Goal: Information Seeking & Learning: Learn about a topic

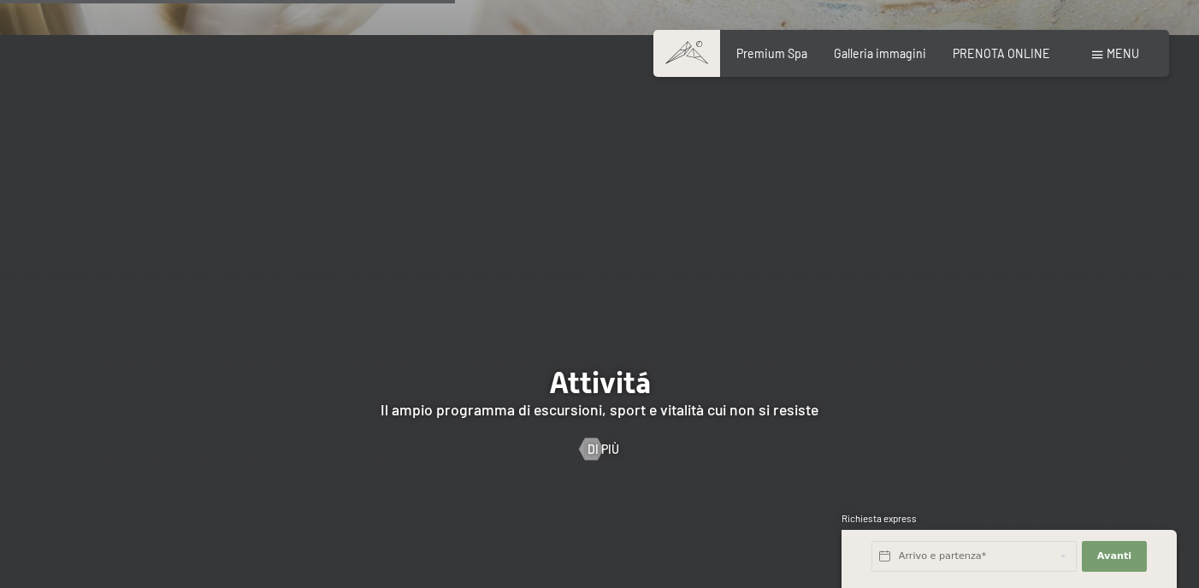
scroll to position [2946, 0]
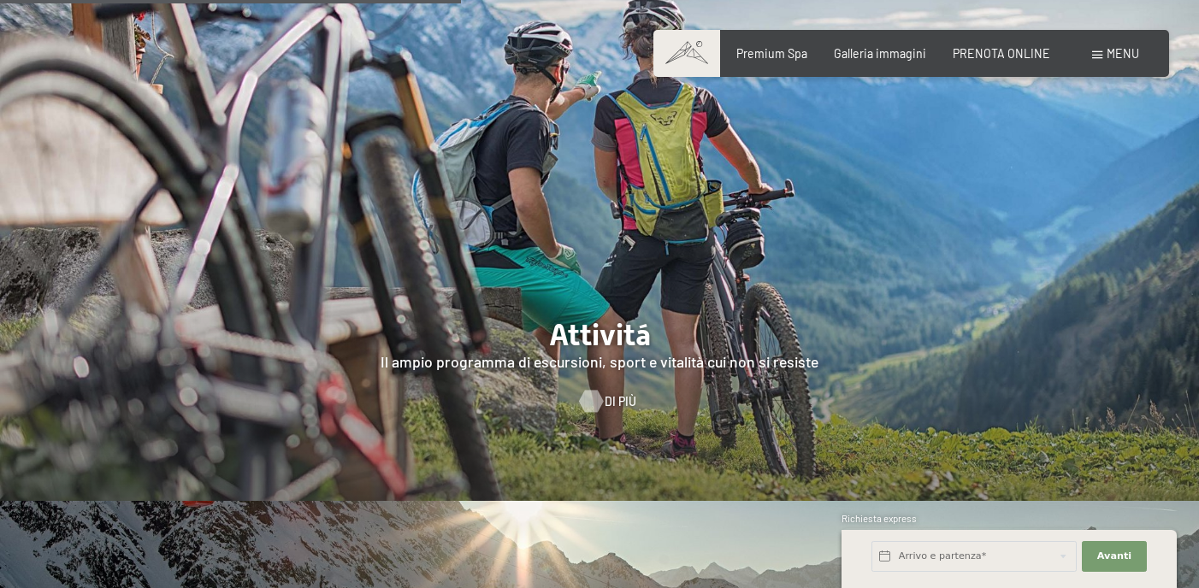
click at [586, 391] on div at bounding box center [591, 402] width 13 height 22
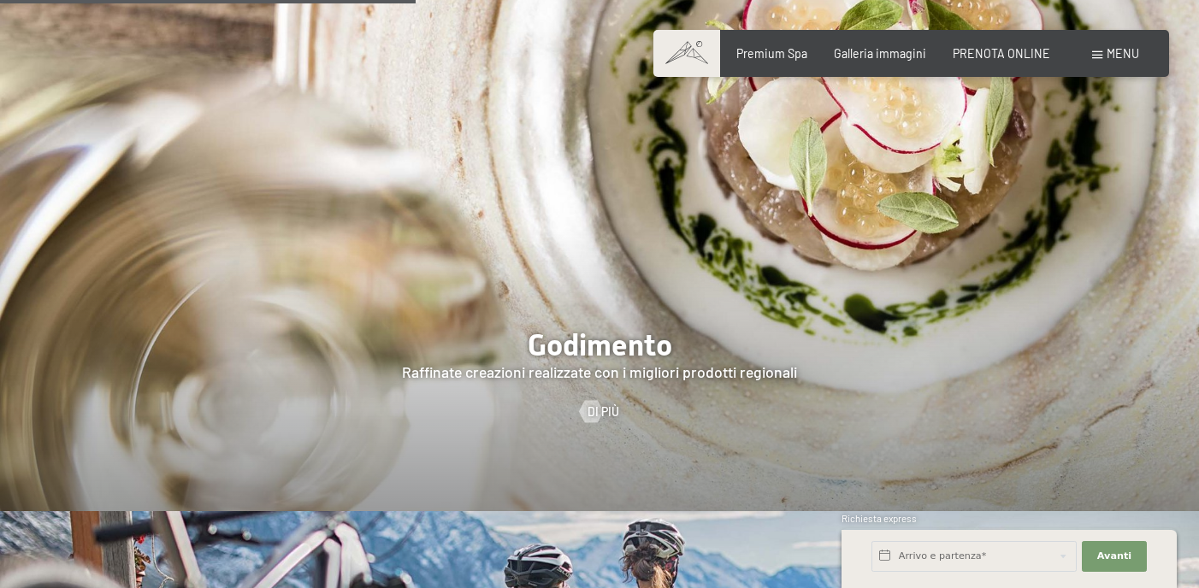
scroll to position [2418, 0]
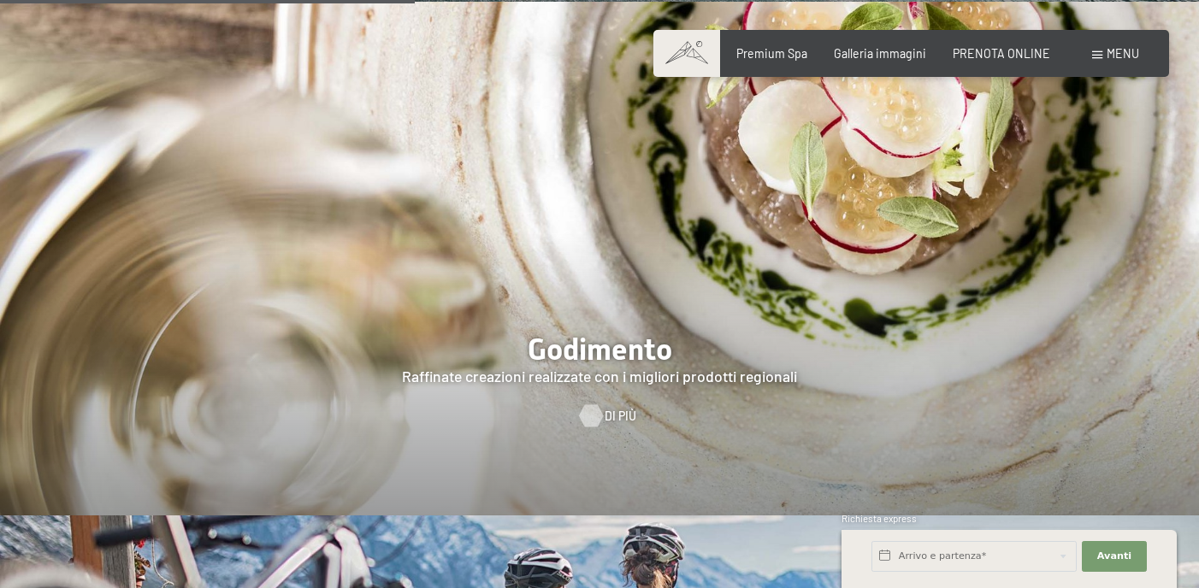
click at [598, 405] on div at bounding box center [591, 416] width 13 height 22
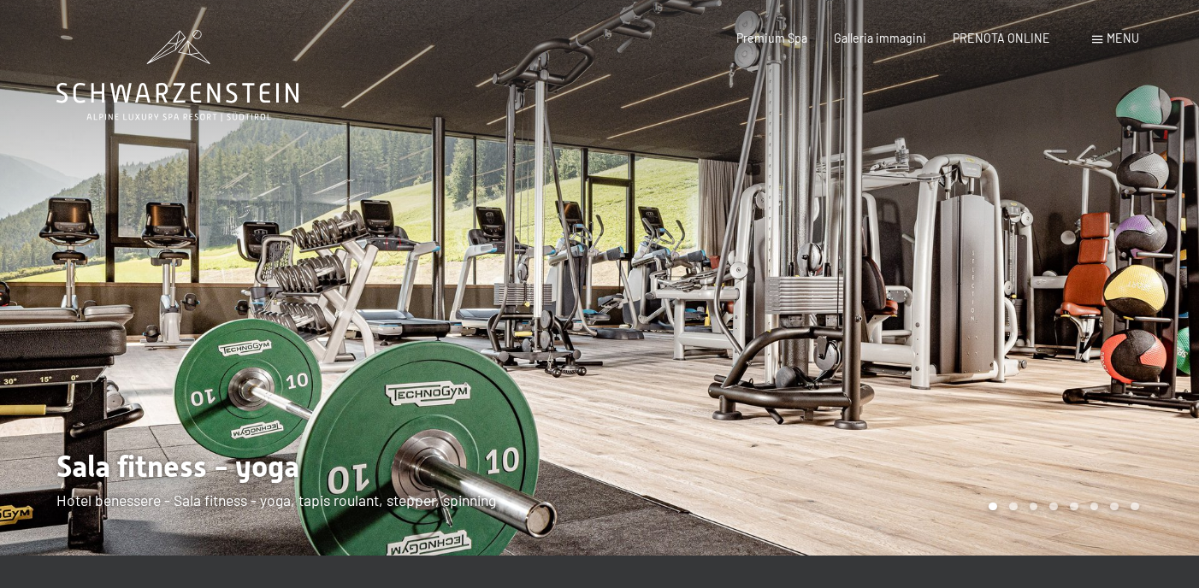
click at [1125, 281] on div at bounding box center [898, 278] width 599 height 556
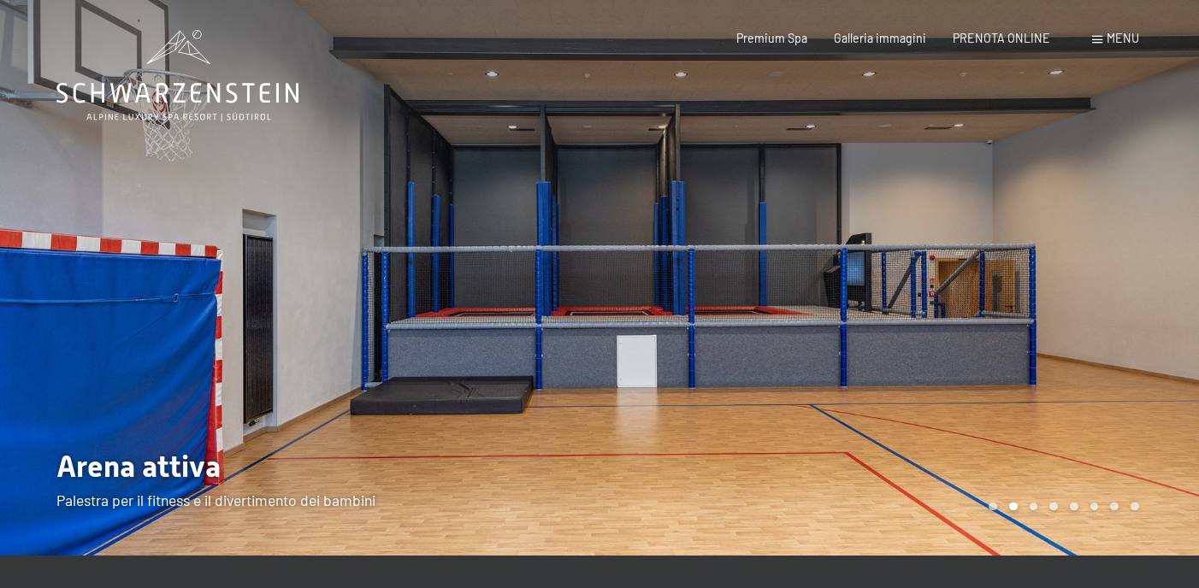
click at [1125, 281] on div at bounding box center [898, 278] width 599 height 556
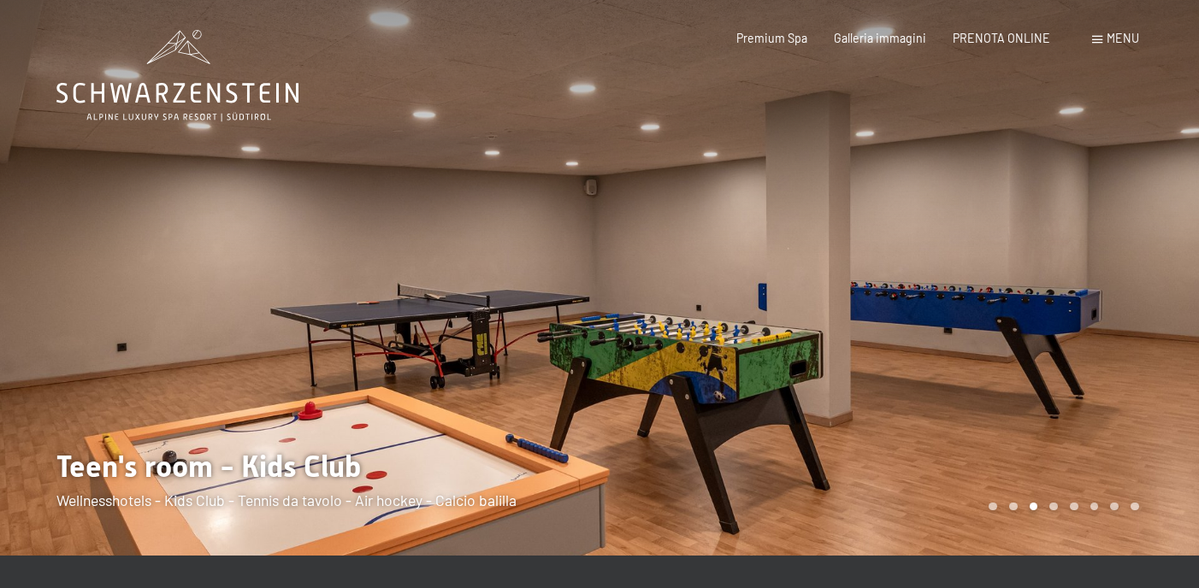
click at [1125, 281] on div at bounding box center [898, 278] width 599 height 556
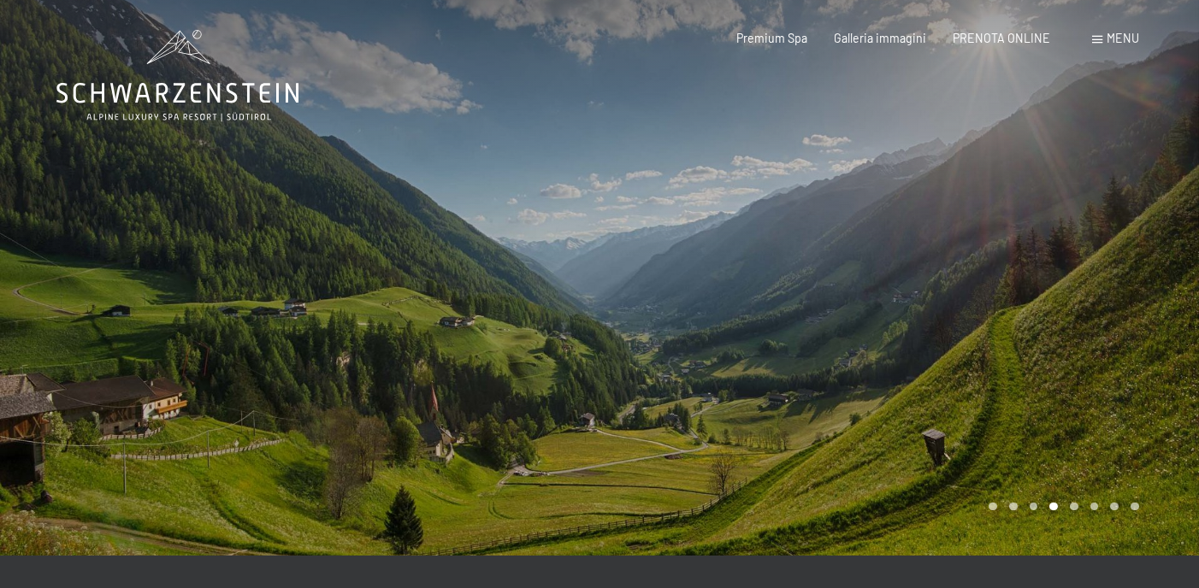
click at [1125, 281] on div at bounding box center [898, 278] width 599 height 556
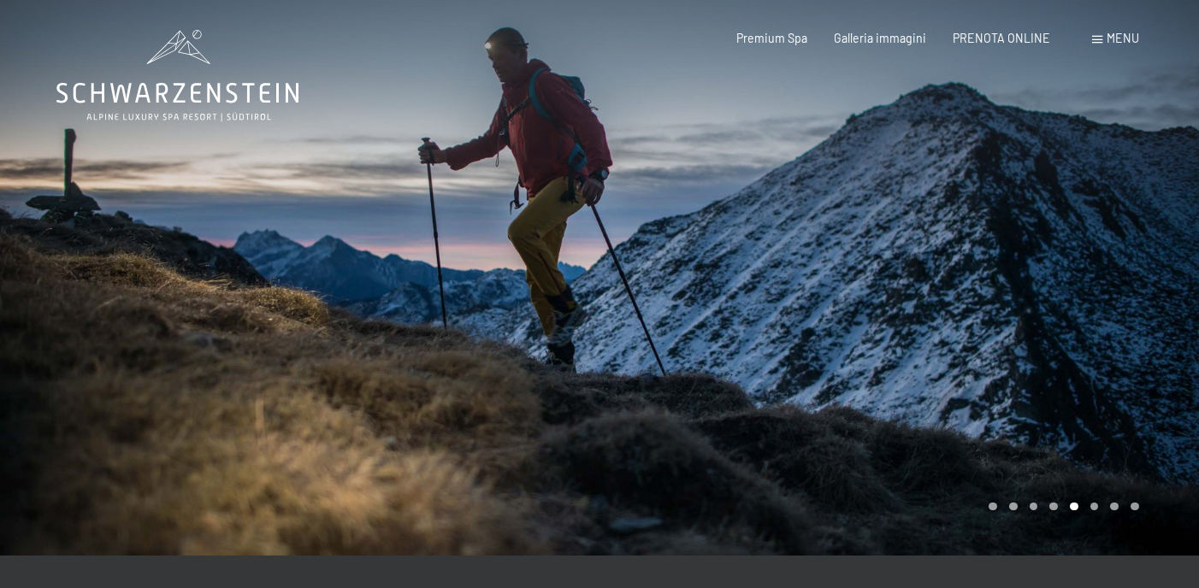
click at [1125, 281] on div at bounding box center [898, 278] width 599 height 556
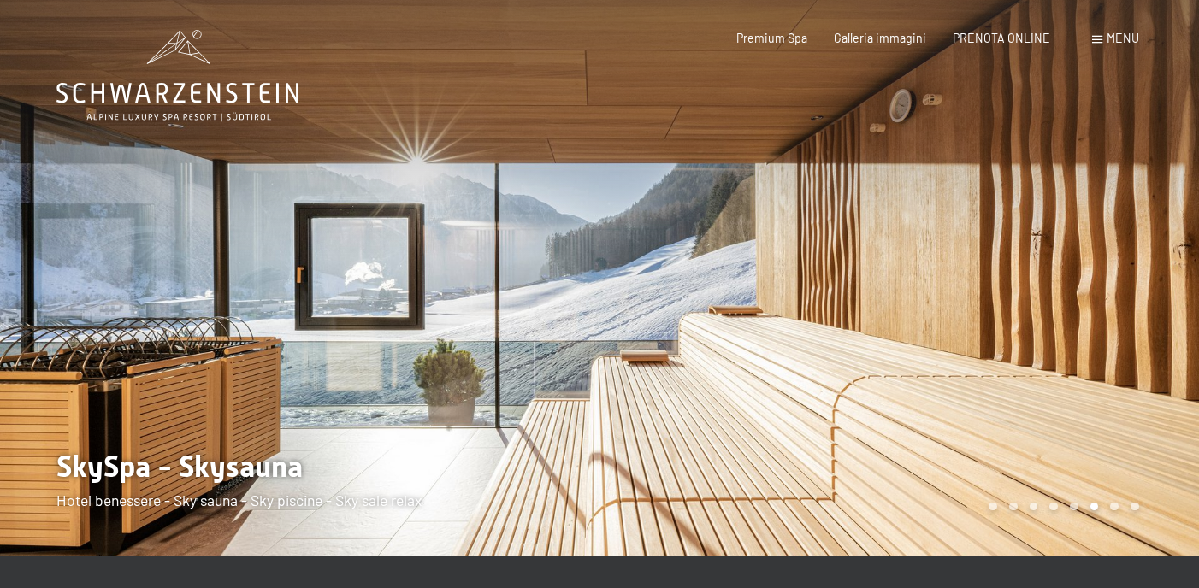
click at [1125, 281] on div at bounding box center [898, 278] width 599 height 556
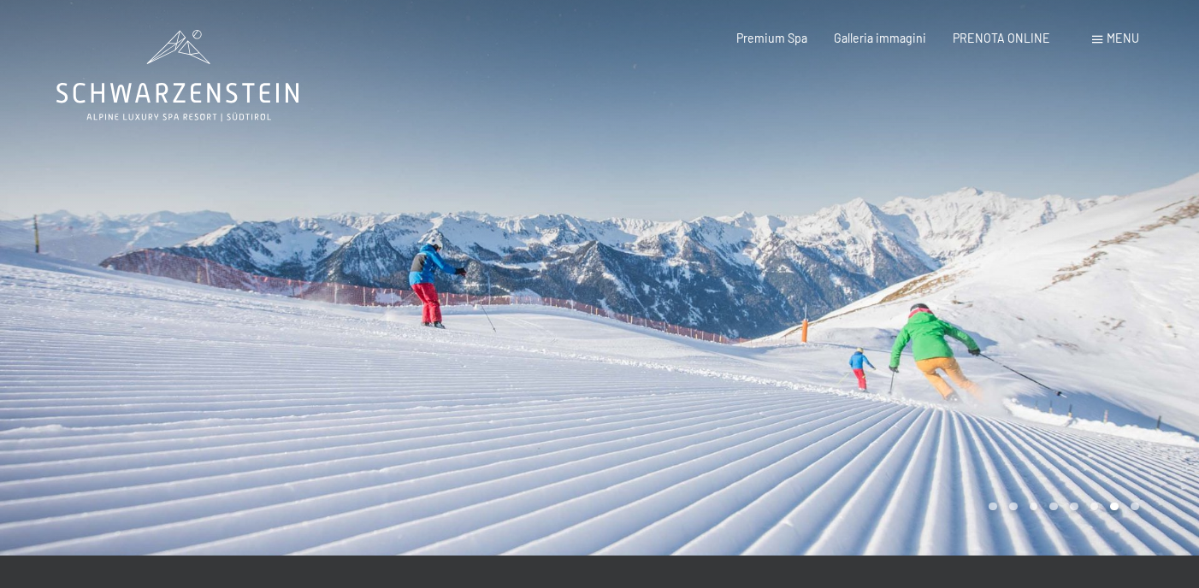
click at [1125, 281] on div at bounding box center [898, 278] width 599 height 556
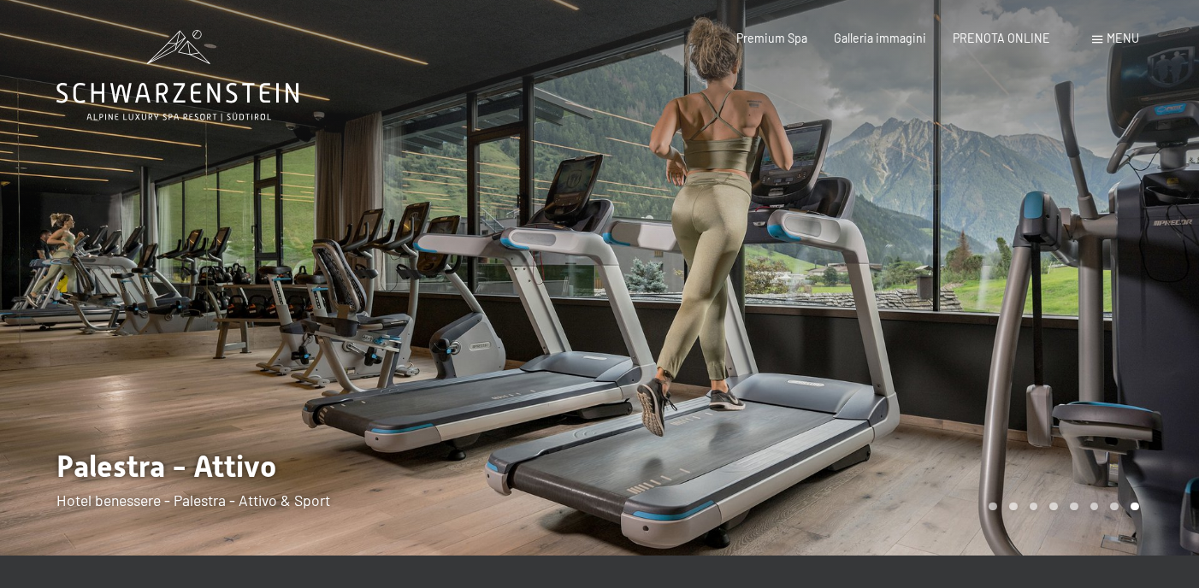
click at [1125, 281] on div at bounding box center [898, 278] width 599 height 556
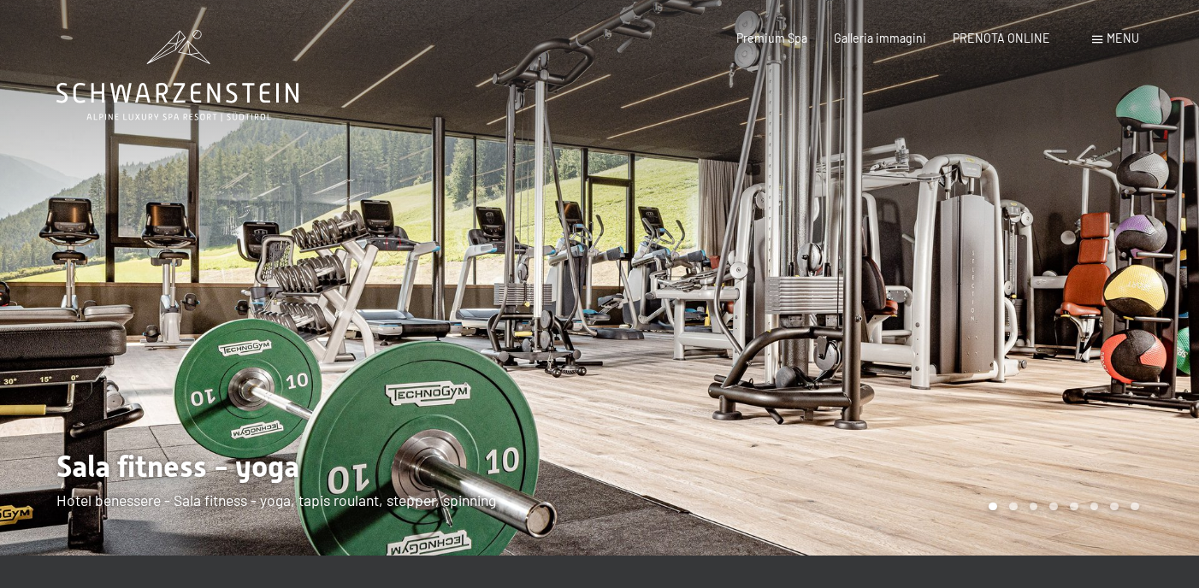
click at [1125, 281] on div at bounding box center [898, 278] width 599 height 556
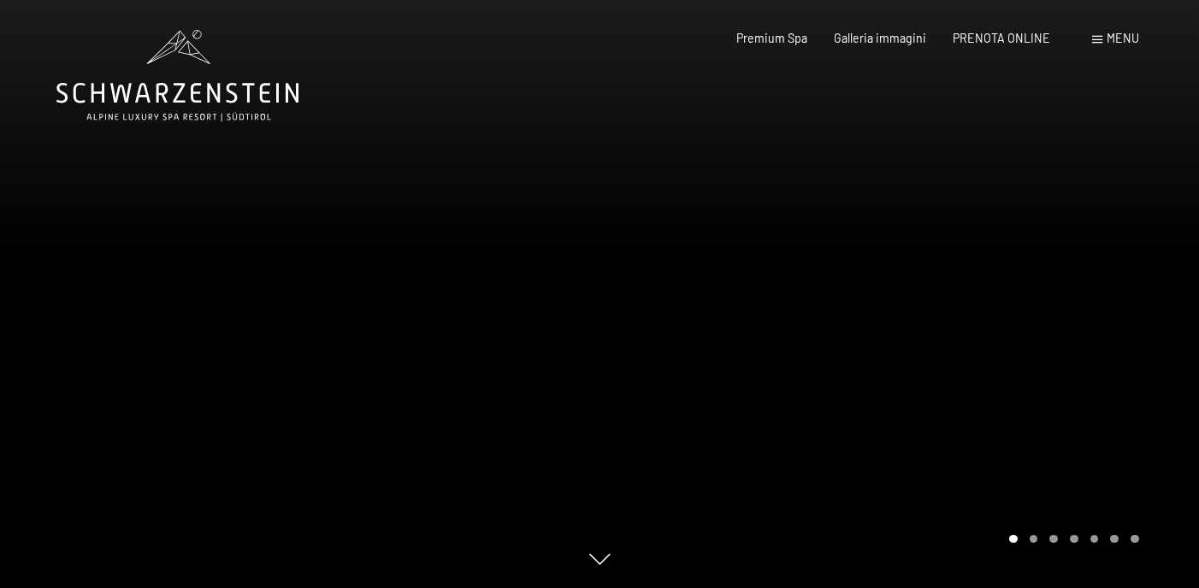
click at [1098, 278] on div at bounding box center [898, 294] width 599 height 588
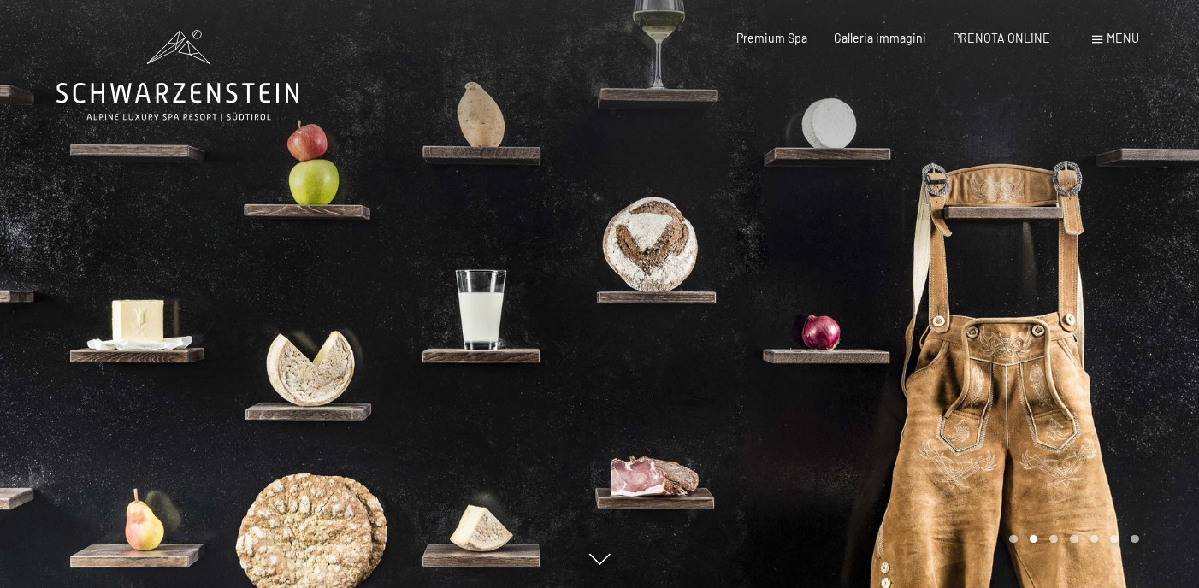
click at [1087, 294] on div at bounding box center [898, 294] width 599 height 588
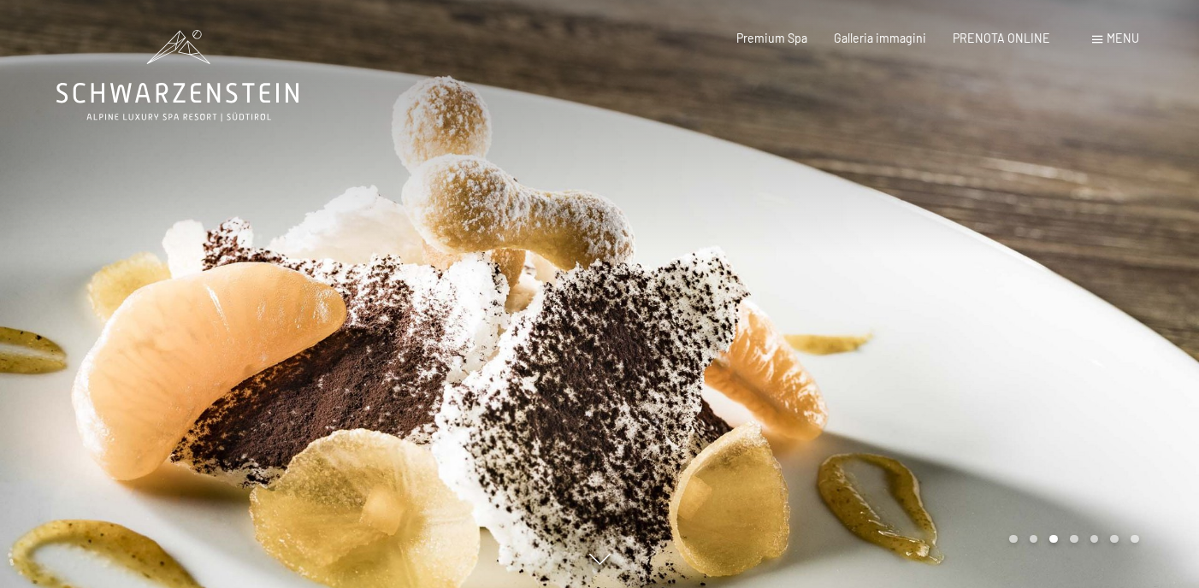
click at [1087, 294] on div at bounding box center [898, 294] width 599 height 588
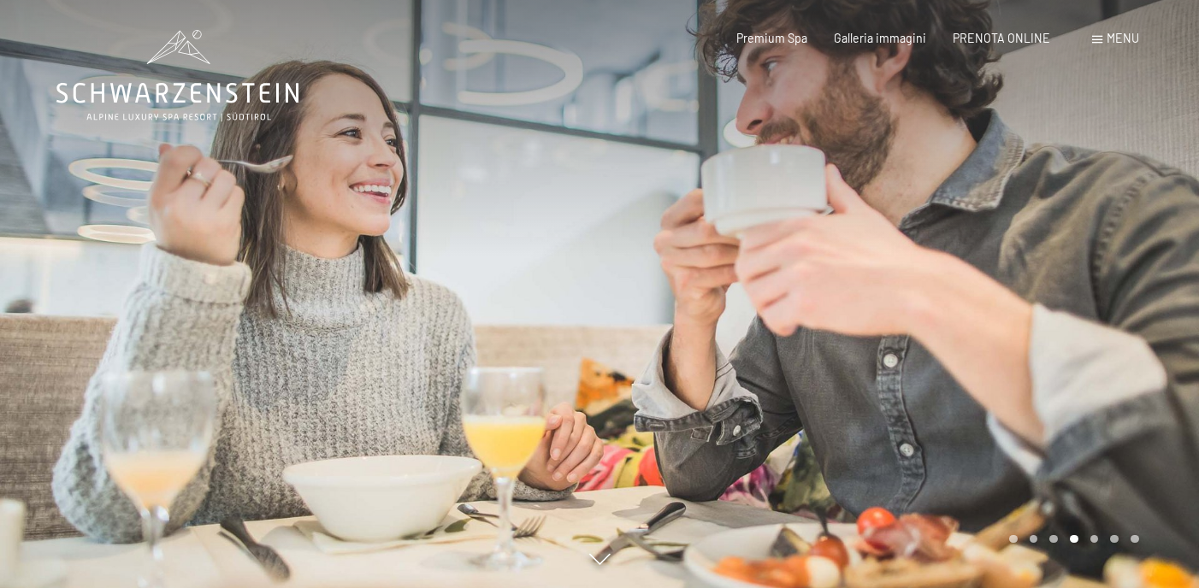
click at [1087, 294] on div at bounding box center [898, 294] width 599 height 588
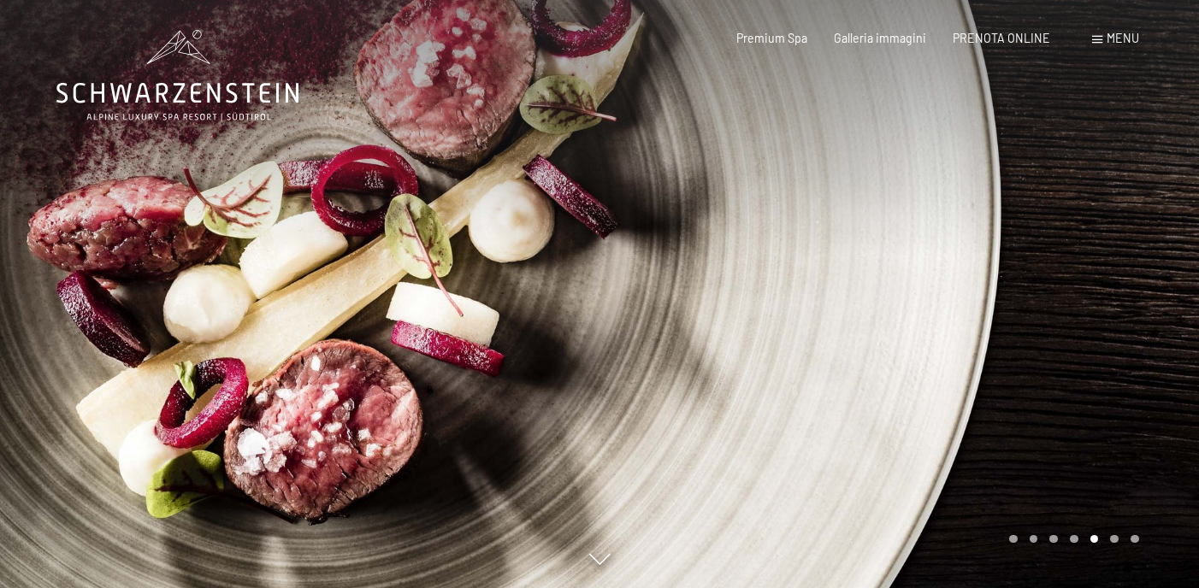
click at [1087, 294] on div at bounding box center [898, 294] width 599 height 588
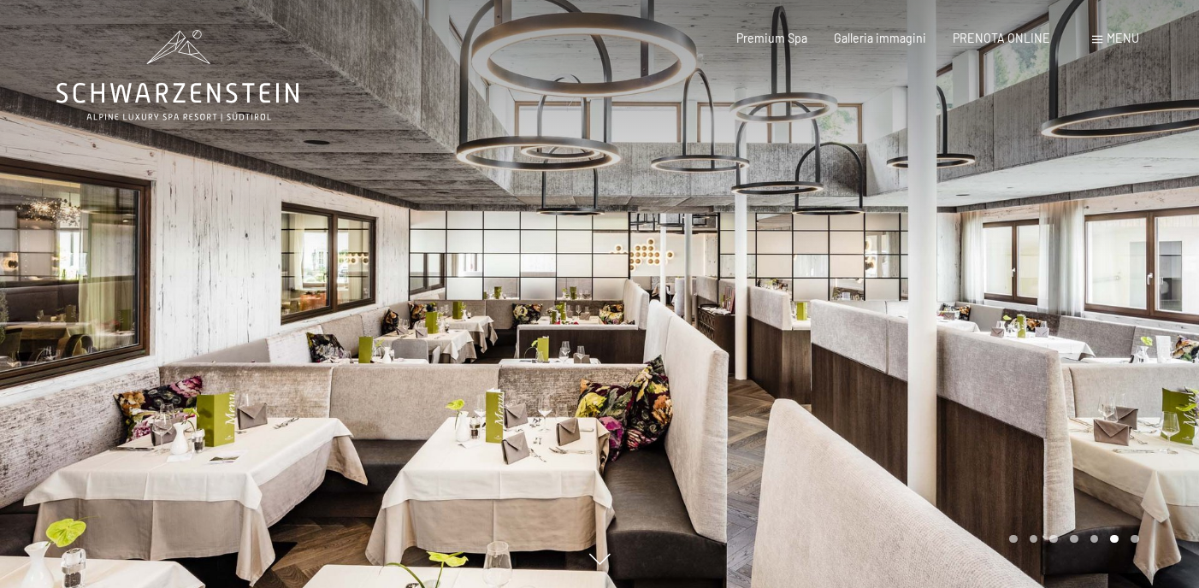
click at [1087, 294] on div at bounding box center [898, 294] width 599 height 588
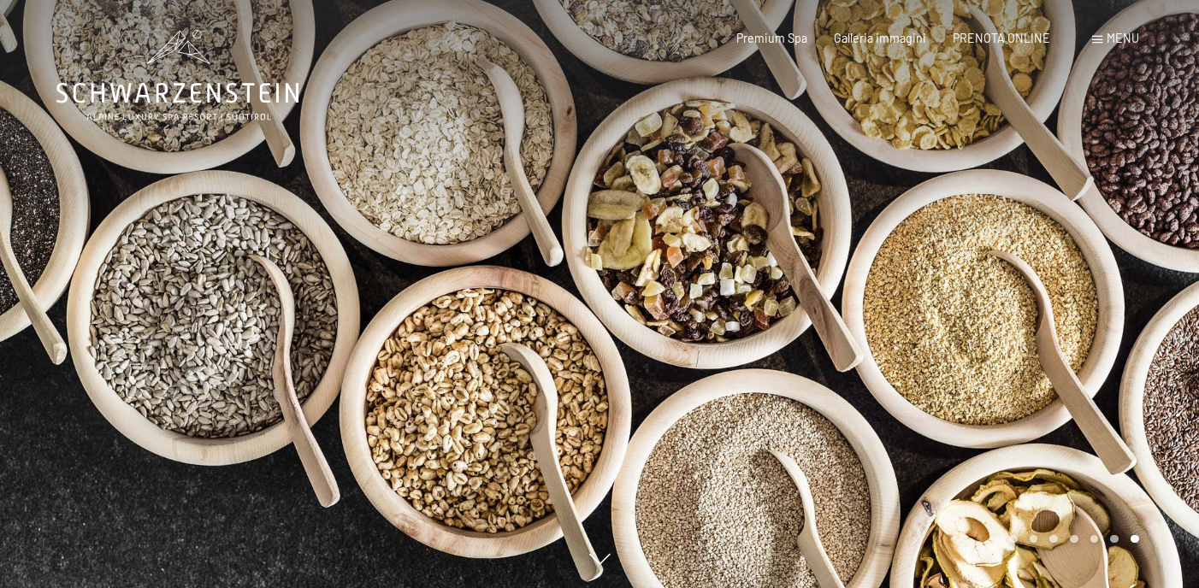
click at [1087, 294] on div at bounding box center [898, 294] width 599 height 588
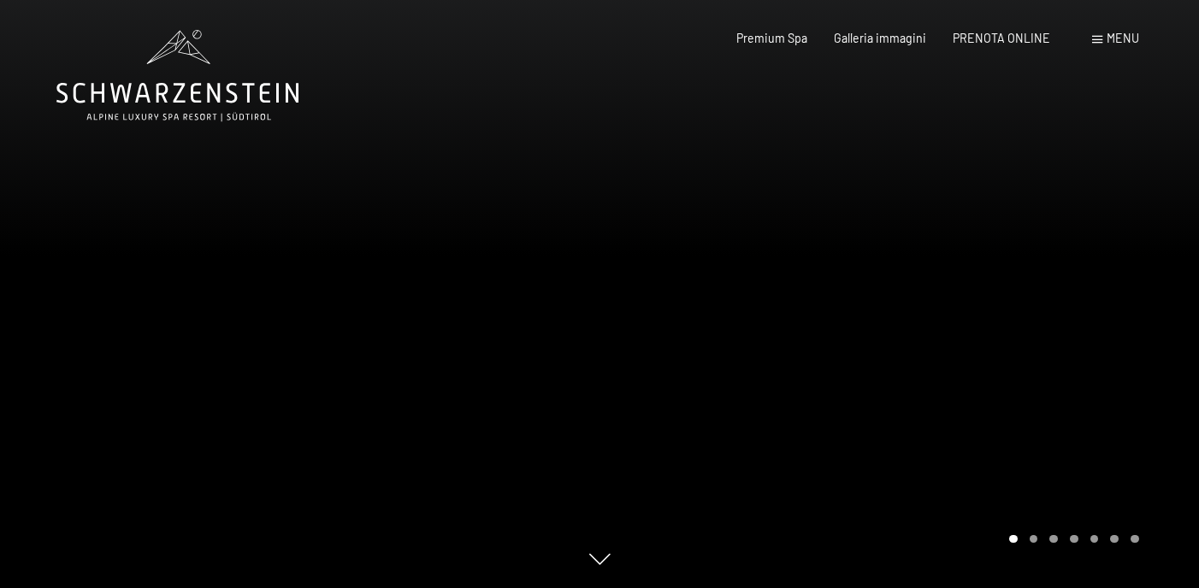
click at [1086, 297] on div at bounding box center [898, 294] width 599 height 588
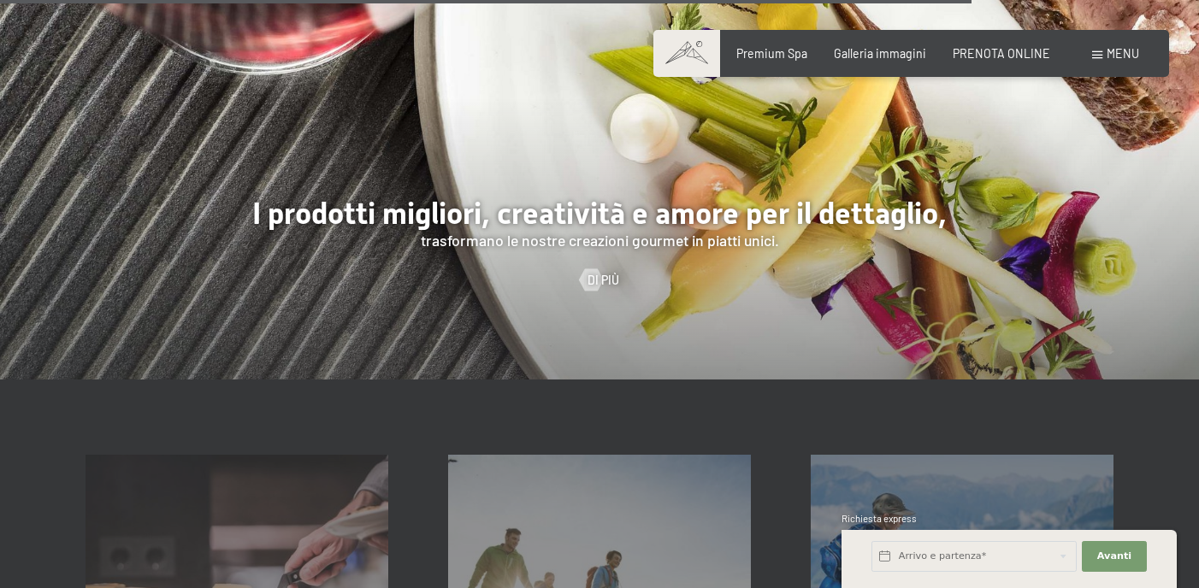
scroll to position [3676, 0]
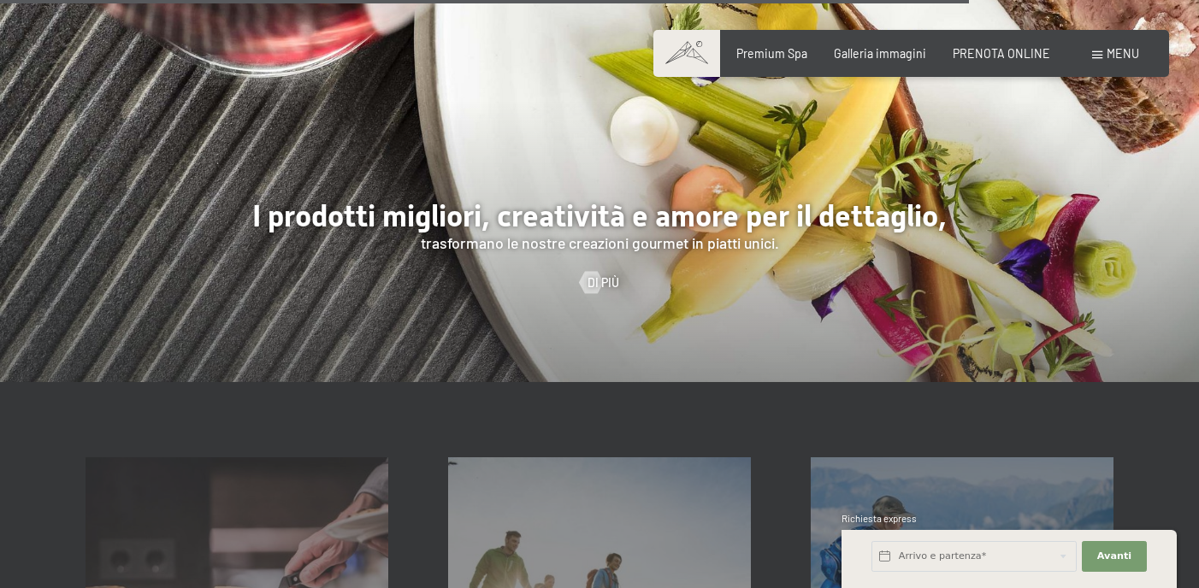
click at [594, 272] on div at bounding box center [591, 283] width 13 height 22
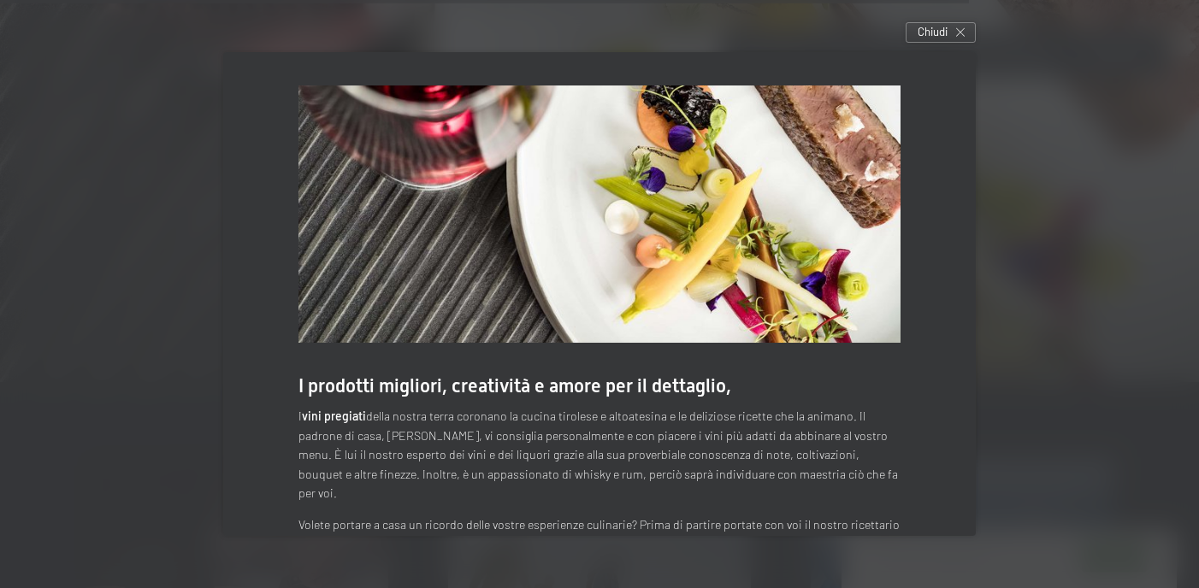
scroll to position [121, 0]
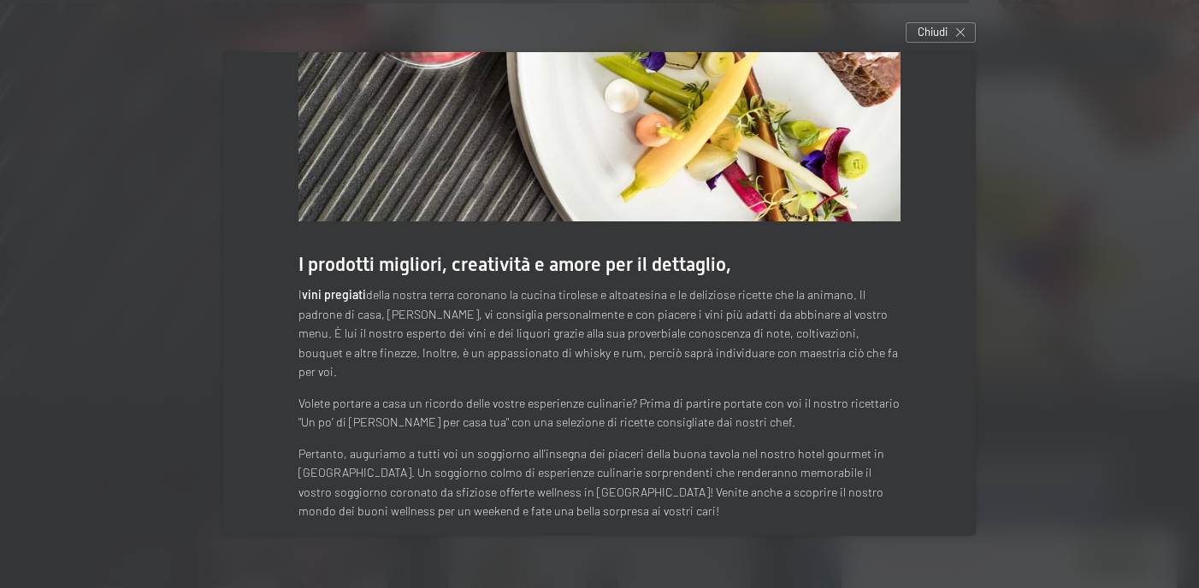
click at [964, 29] on div "Chiudi" at bounding box center [940, 32] width 70 height 21
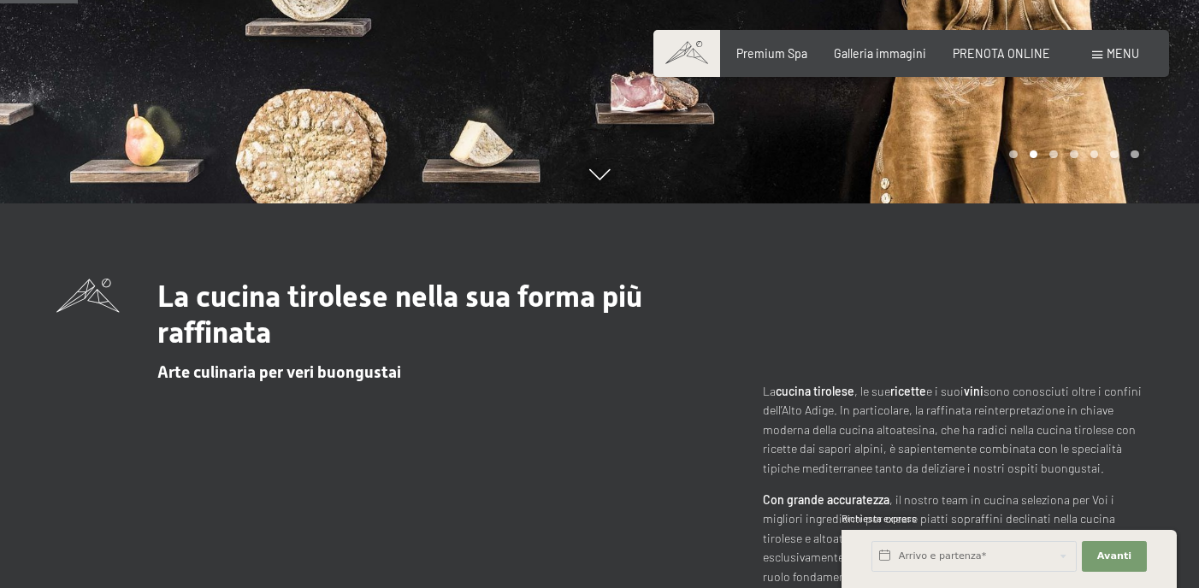
scroll to position [0, 0]
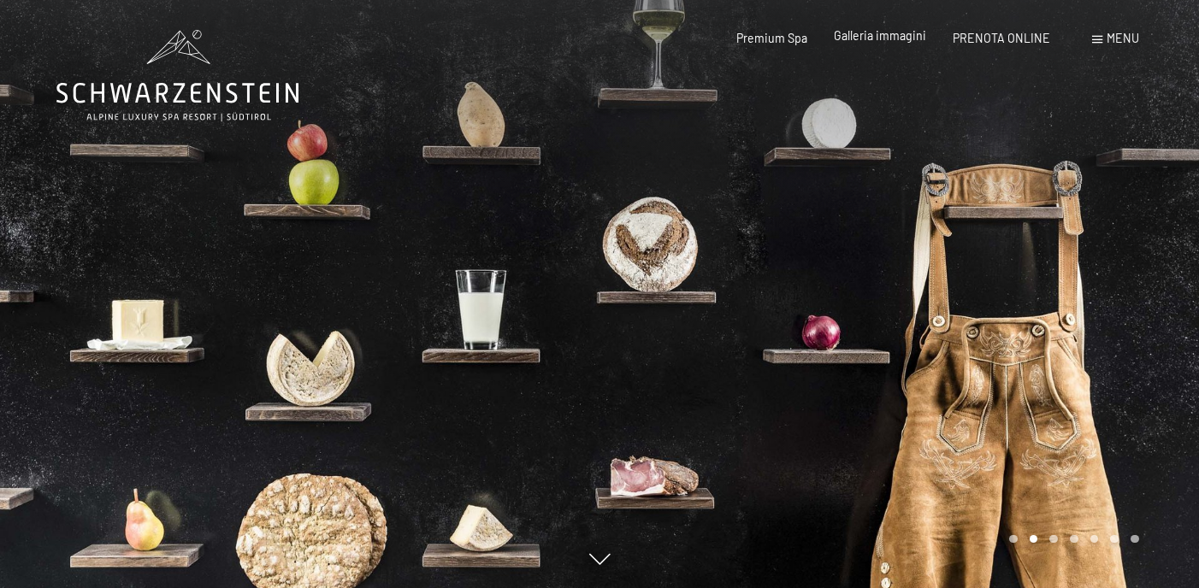
click at [897, 38] on span "Galleria immagini" at bounding box center [879, 35] width 92 height 15
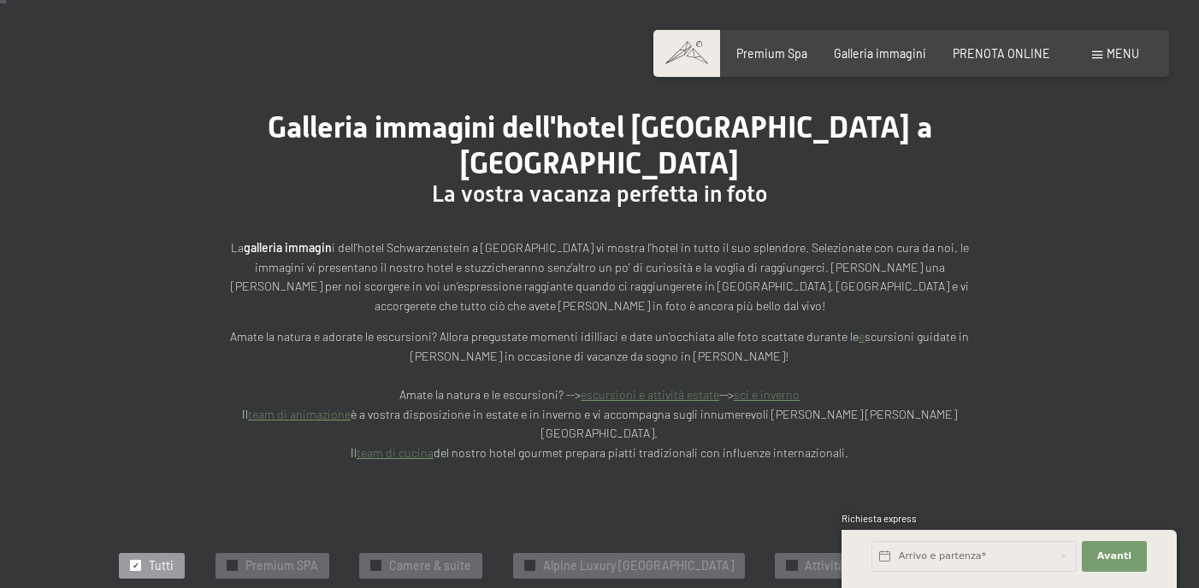
scroll to position [98, 0]
click at [640, 386] on link "escursioni e attività estate" at bounding box center [649, 393] width 138 height 15
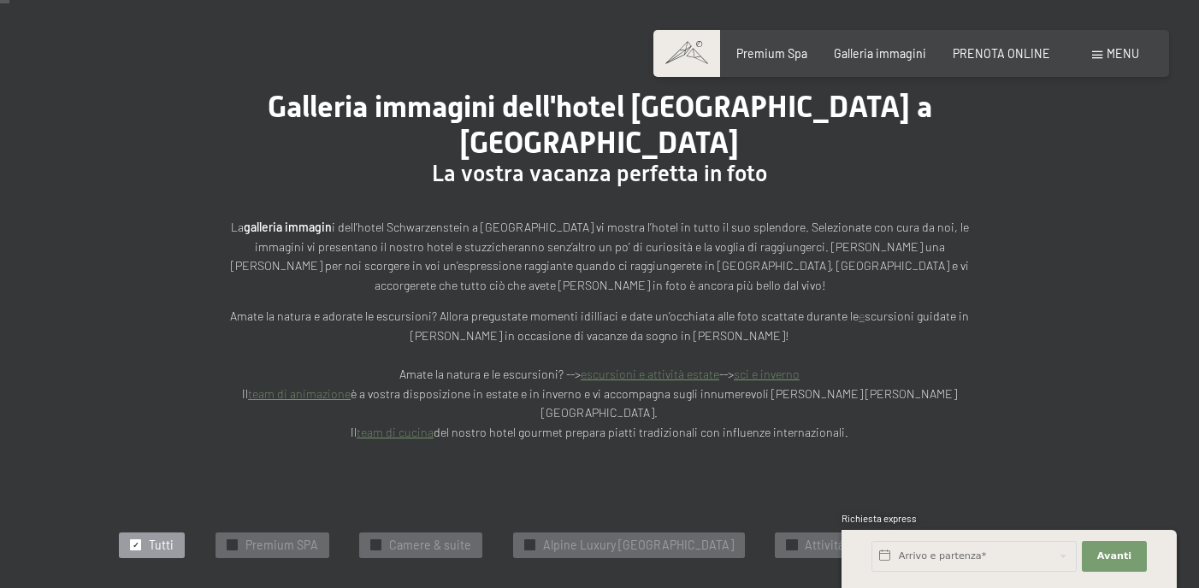
scroll to position [135, 0]
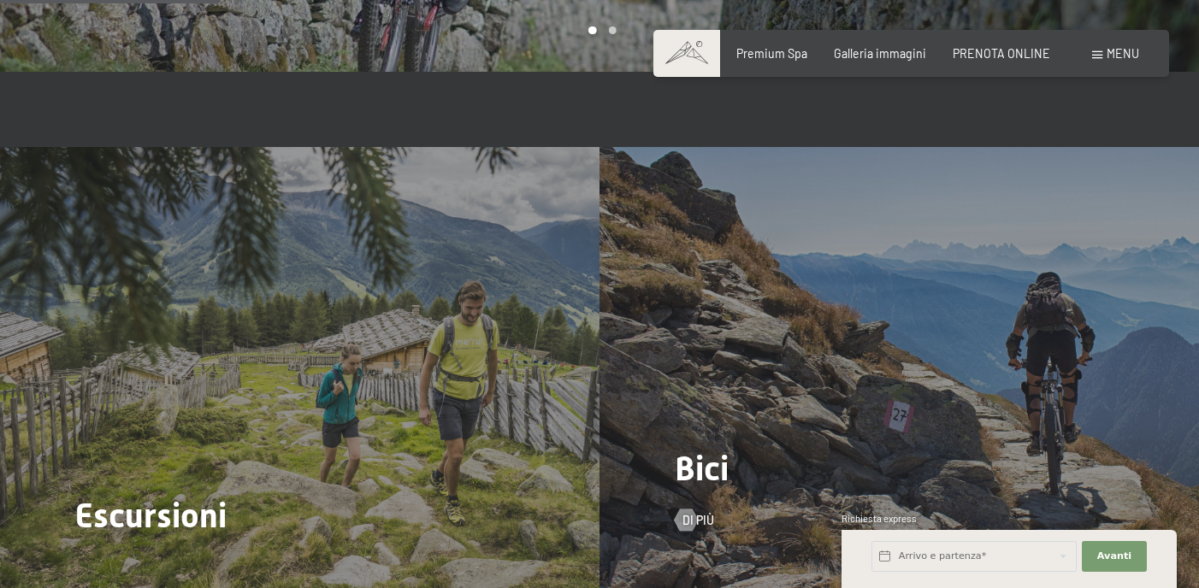
scroll to position [1440, 0]
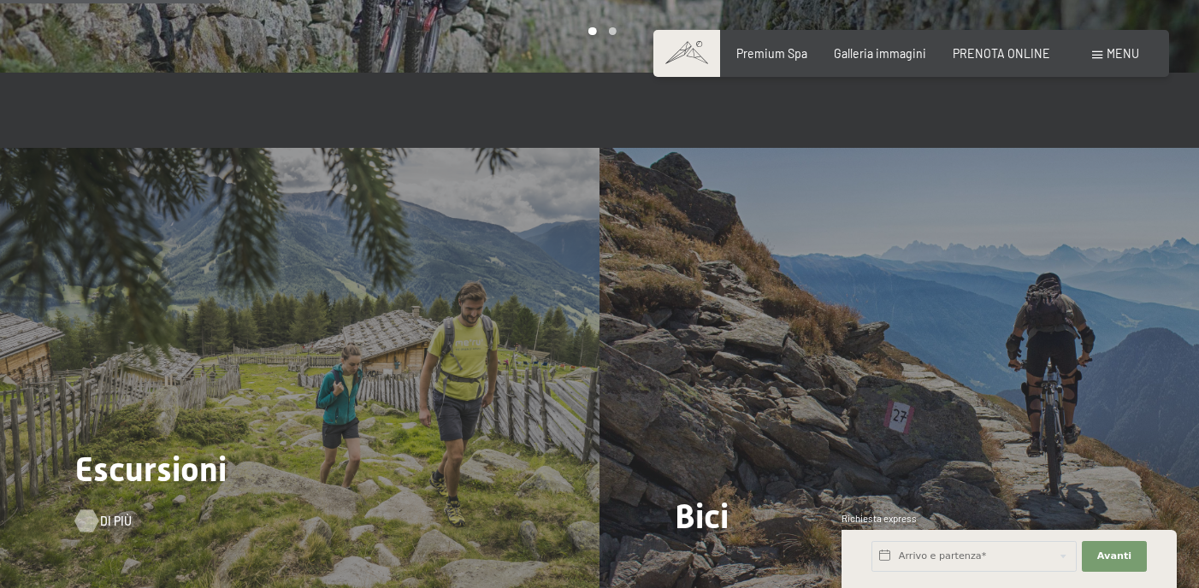
click at [85, 509] on div at bounding box center [86, 520] width 13 height 22
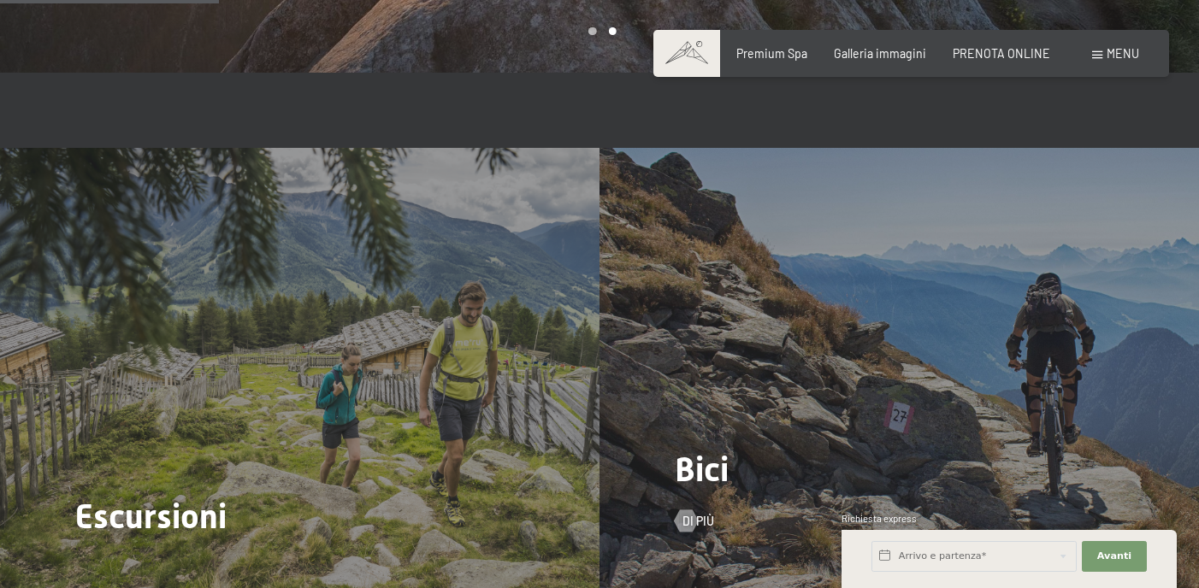
click at [812, 400] on div "Bici Di più" at bounding box center [898, 373] width 599 height 450
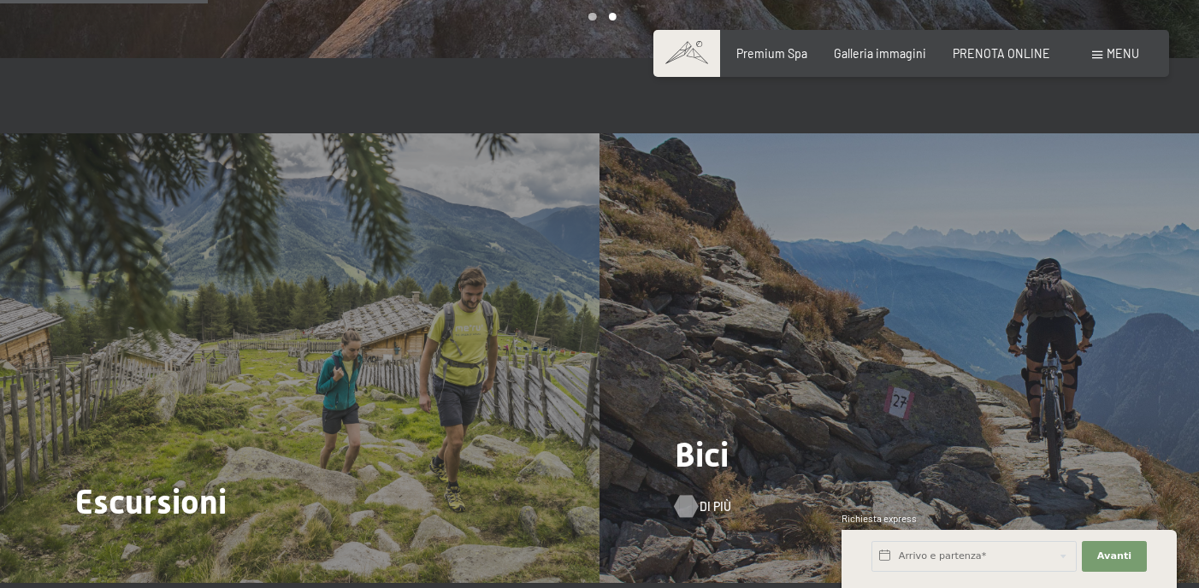
click at [690, 495] on div at bounding box center [686, 506] width 13 height 22
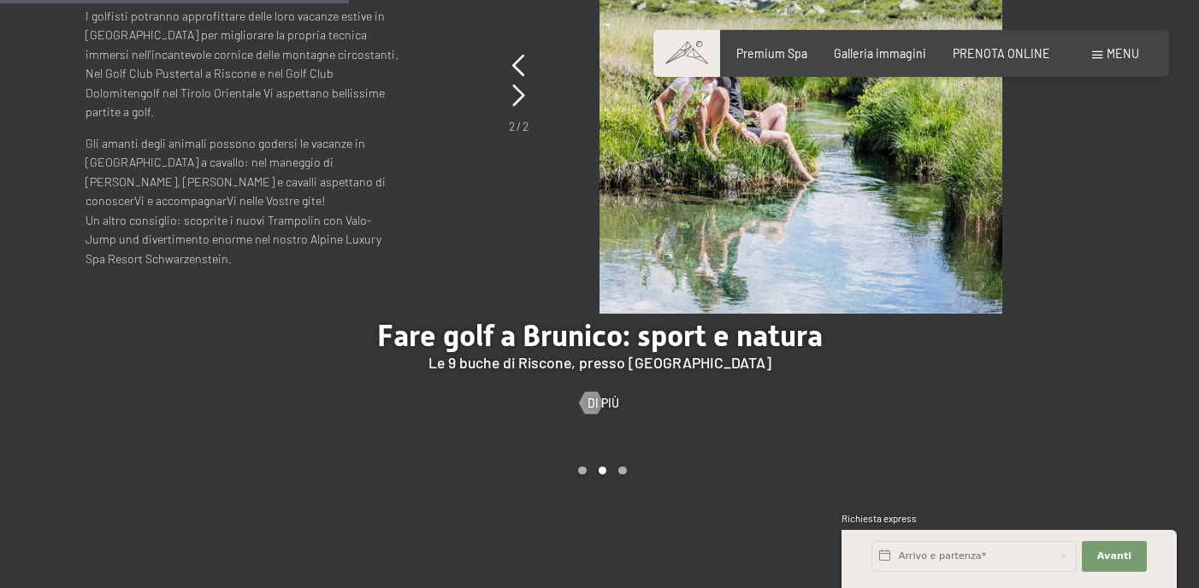
scroll to position [2319, 0]
click at [595, 391] on div at bounding box center [591, 402] width 13 height 22
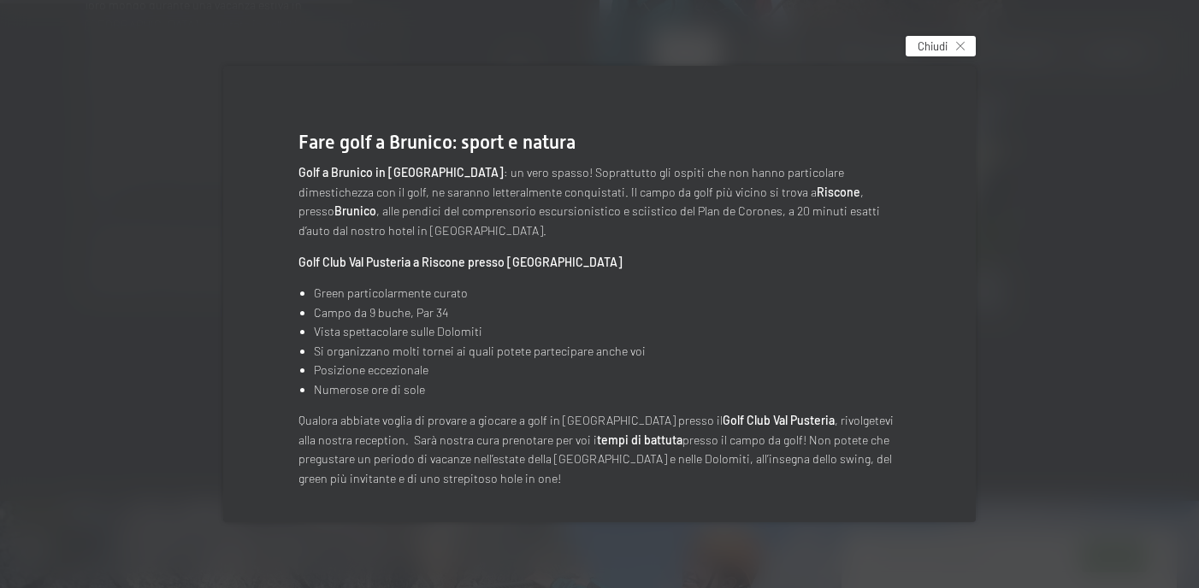
click at [966, 46] on div "Chiudi" at bounding box center [940, 46] width 70 height 21
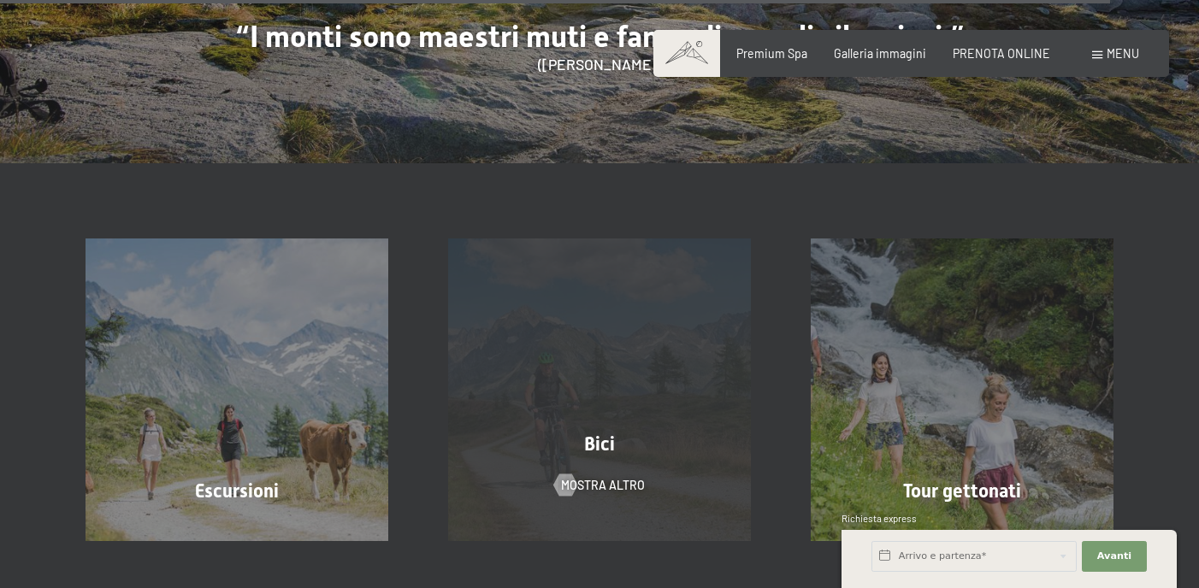
scroll to position [7441, 0]
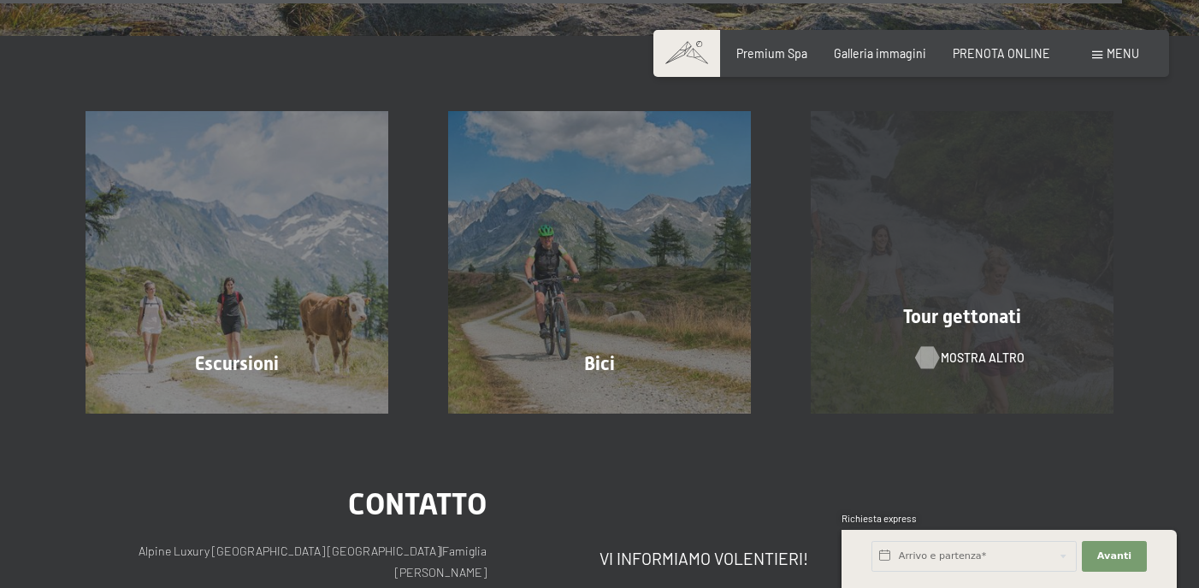
click at [932, 347] on div at bounding box center [927, 358] width 13 height 22
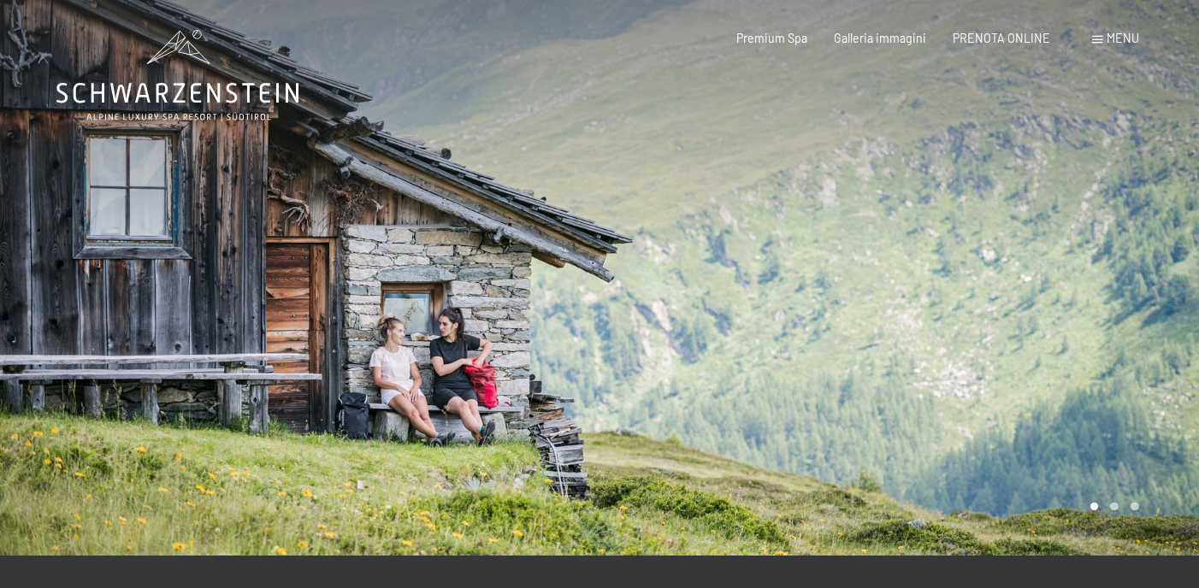
click at [929, 290] on div at bounding box center [898, 278] width 599 height 556
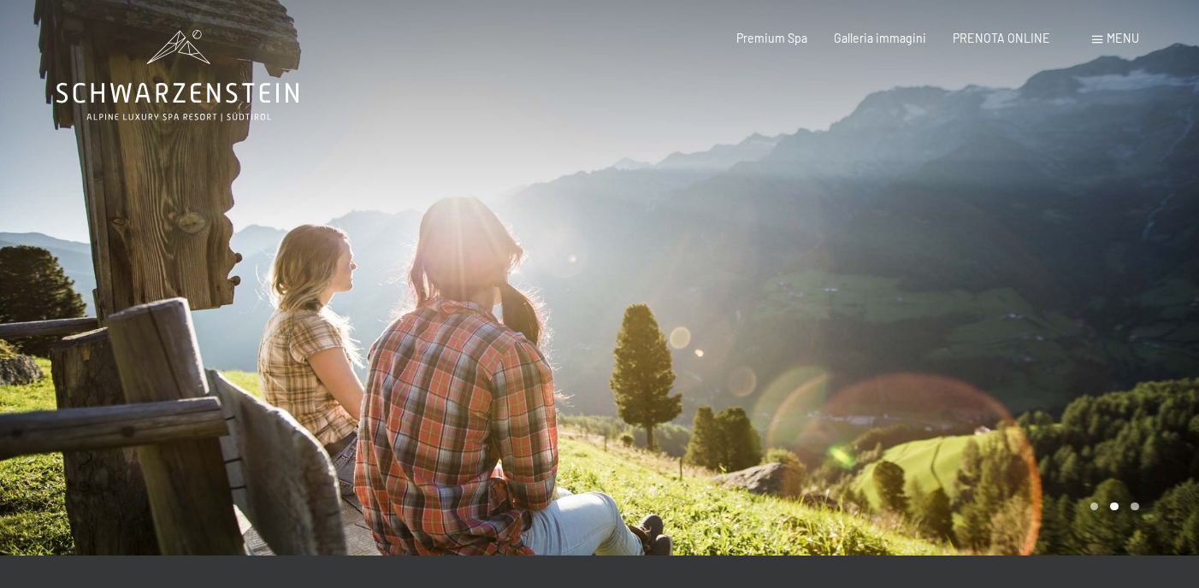
click at [934, 289] on div at bounding box center [898, 278] width 599 height 556
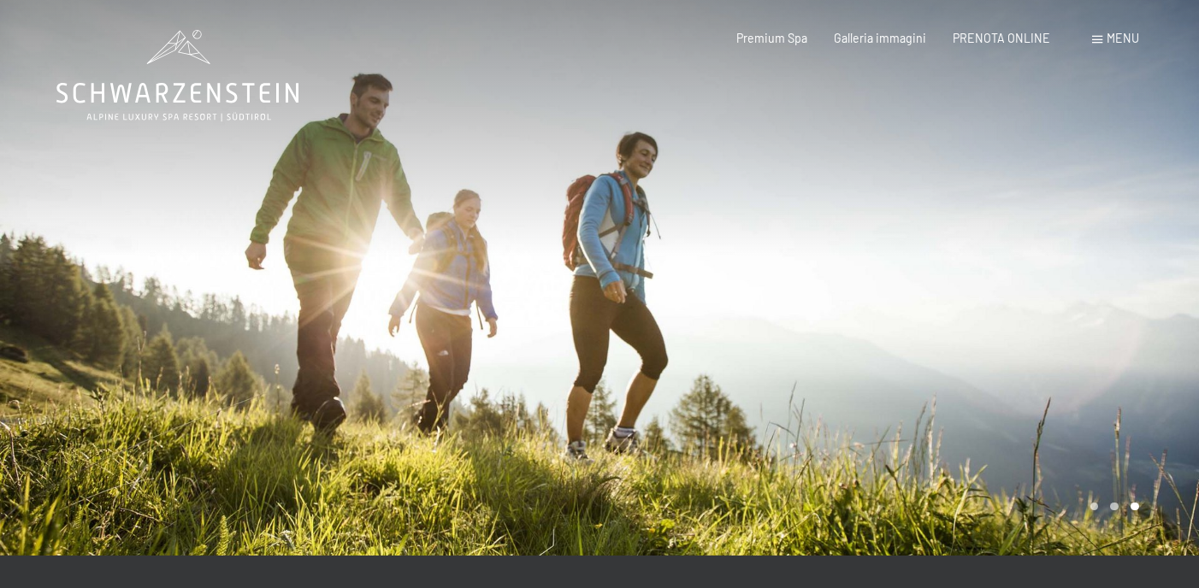
click at [934, 289] on div at bounding box center [898, 278] width 599 height 556
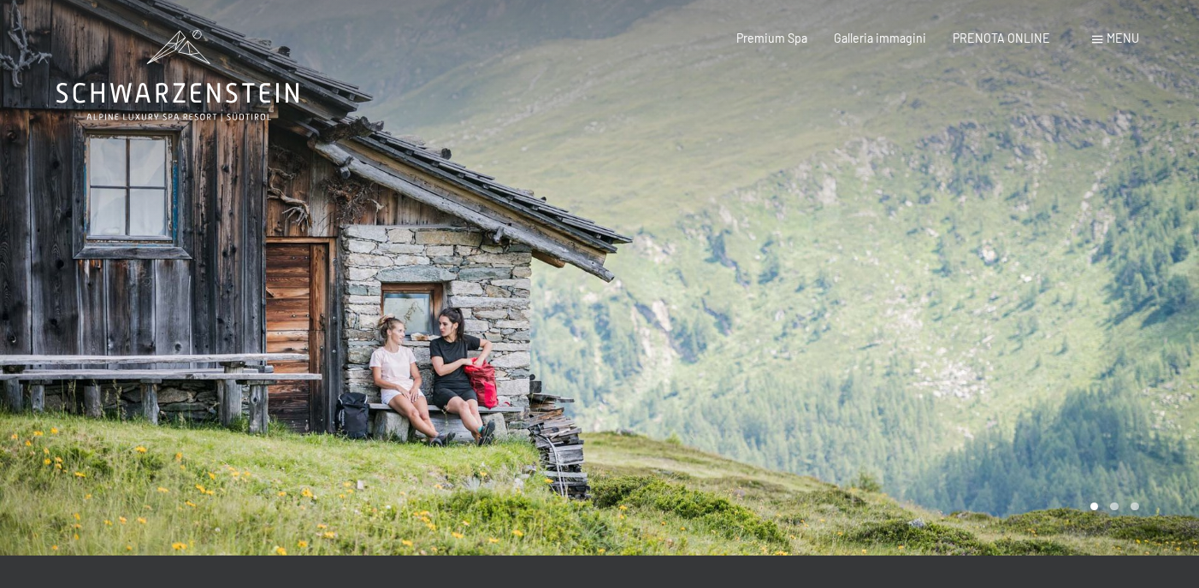
click at [939, 292] on div at bounding box center [898, 278] width 599 height 556
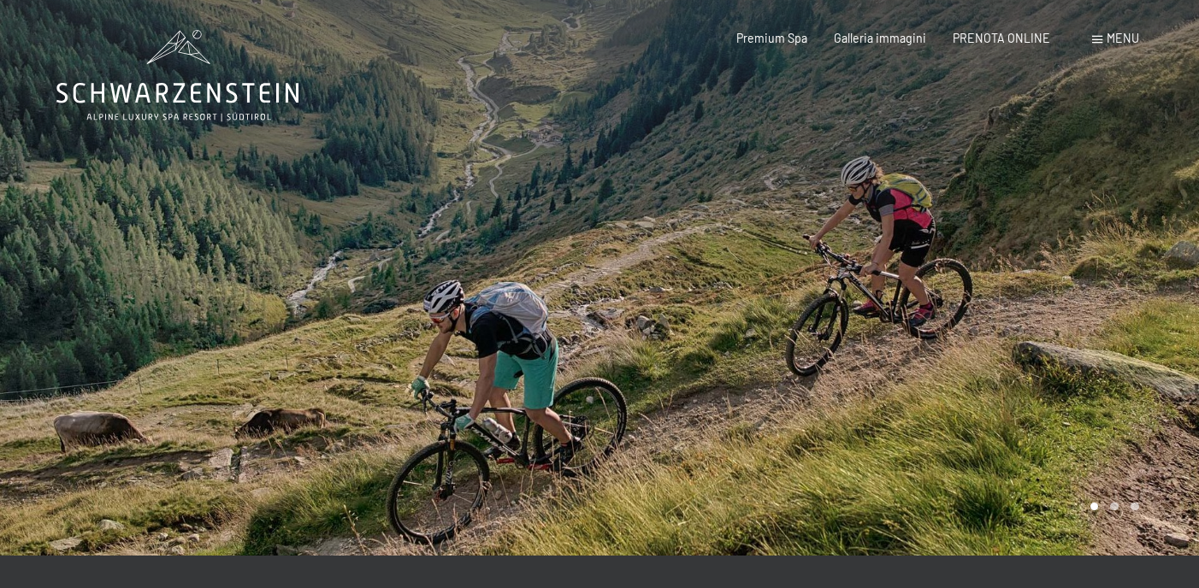
click at [884, 344] on div at bounding box center [898, 278] width 599 height 556
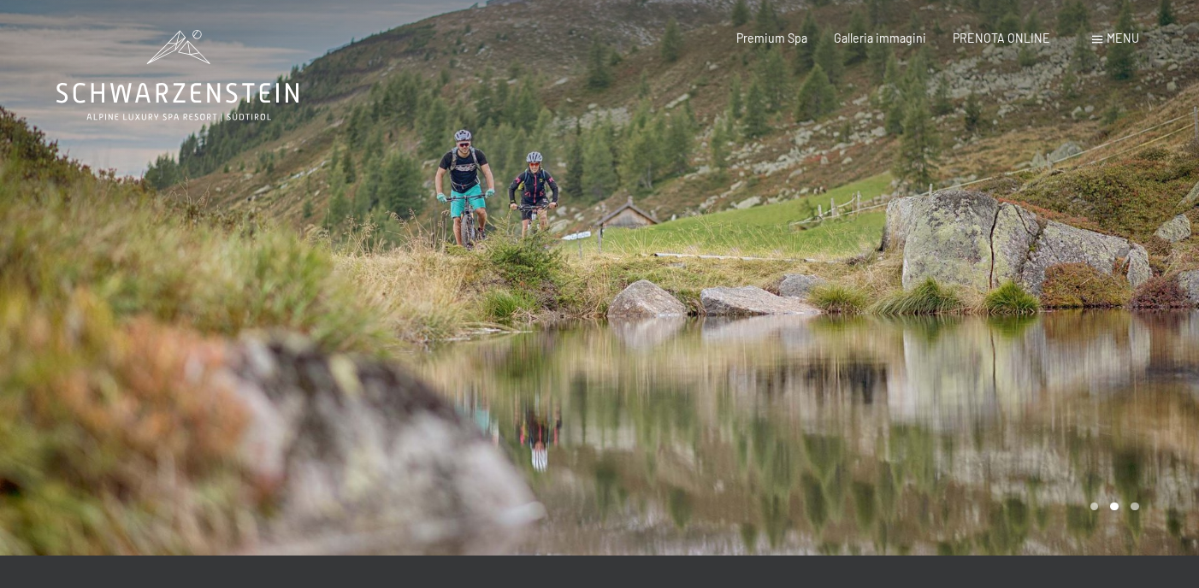
click at [934, 332] on div at bounding box center [898, 278] width 599 height 556
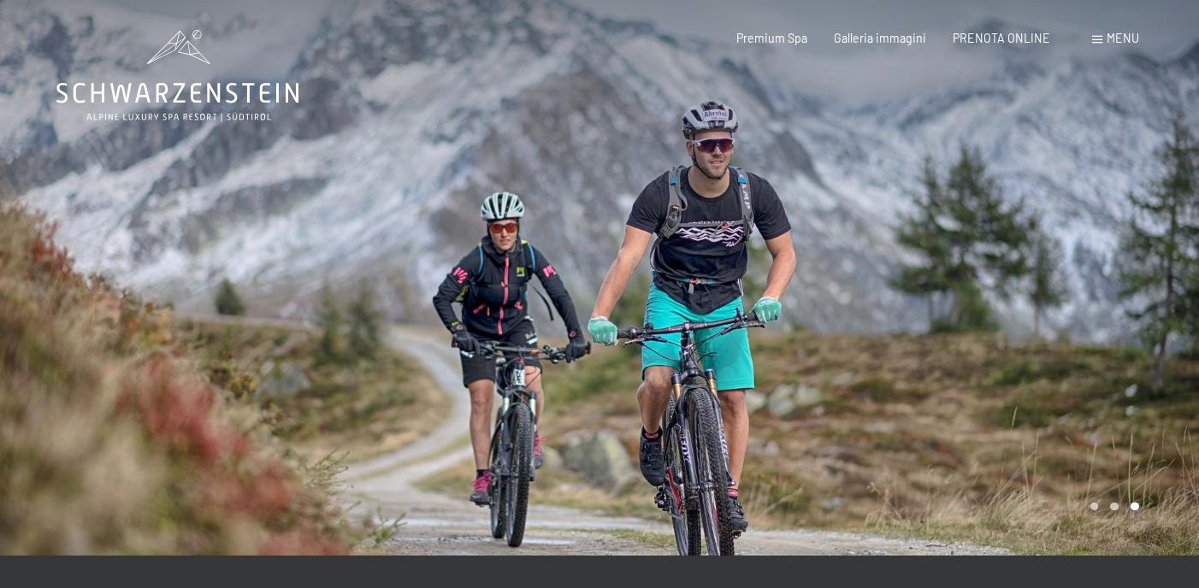
click at [926, 312] on div at bounding box center [898, 278] width 599 height 556
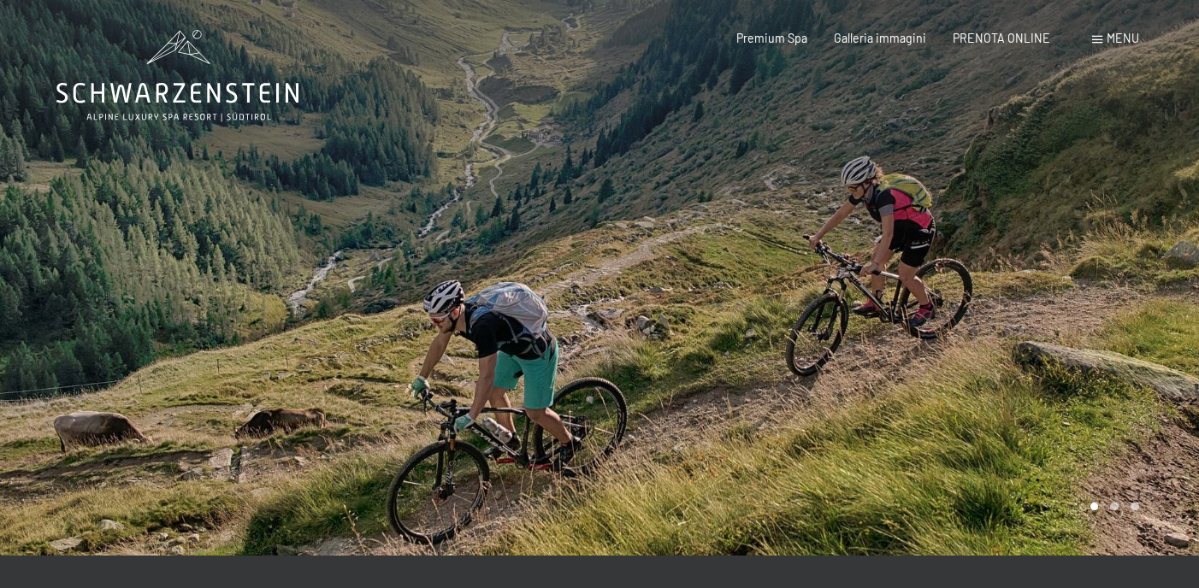
click at [926, 312] on div at bounding box center [898, 278] width 599 height 556
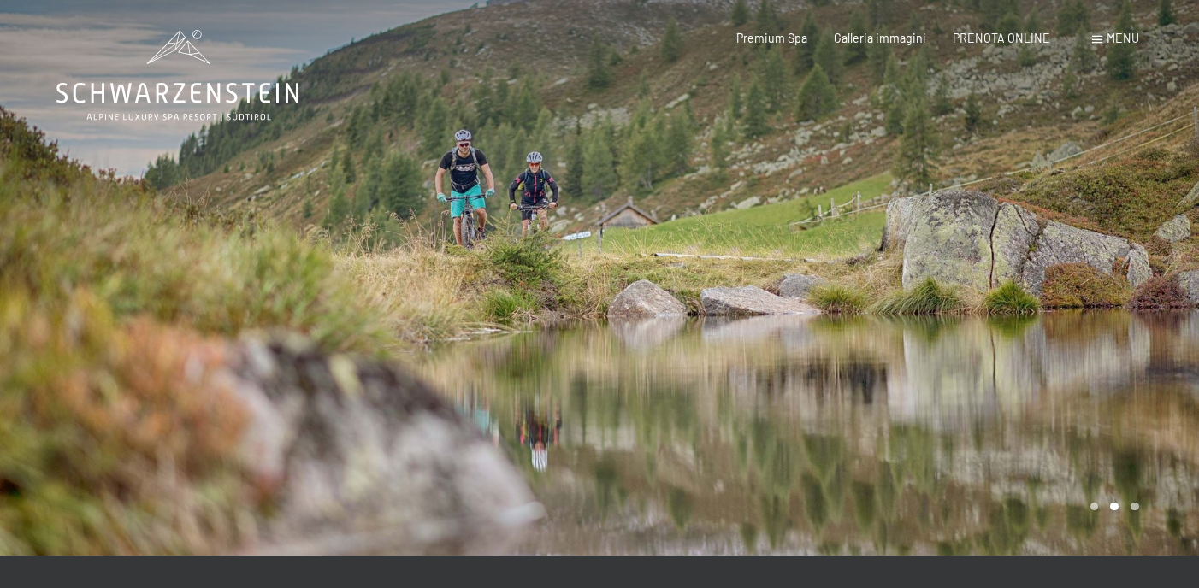
click at [926, 312] on div at bounding box center [898, 278] width 599 height 556
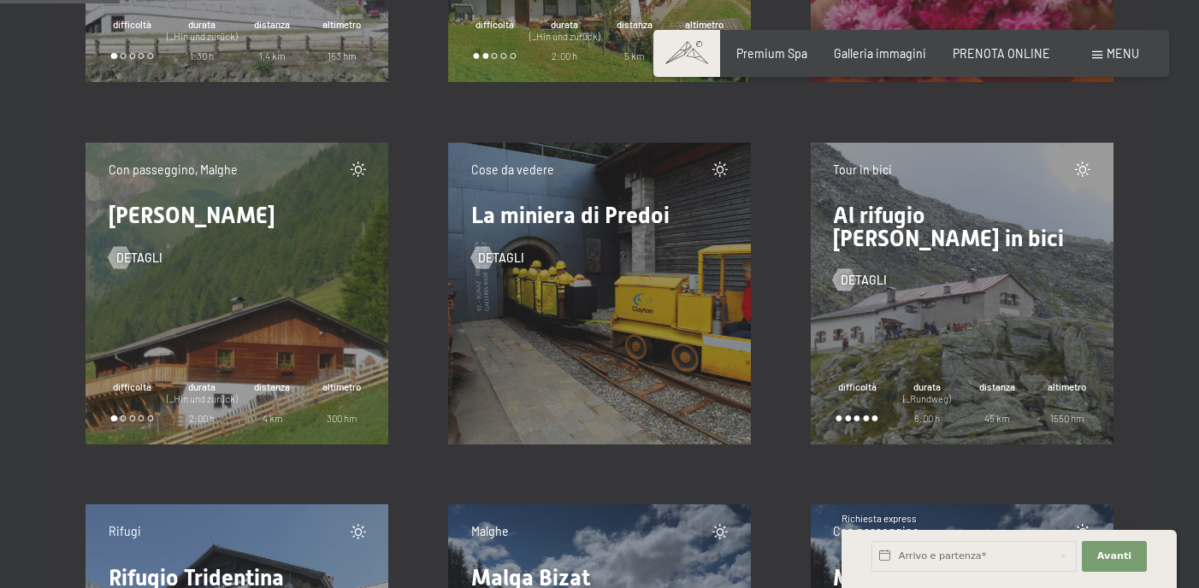
scroll to position [2589, 0]
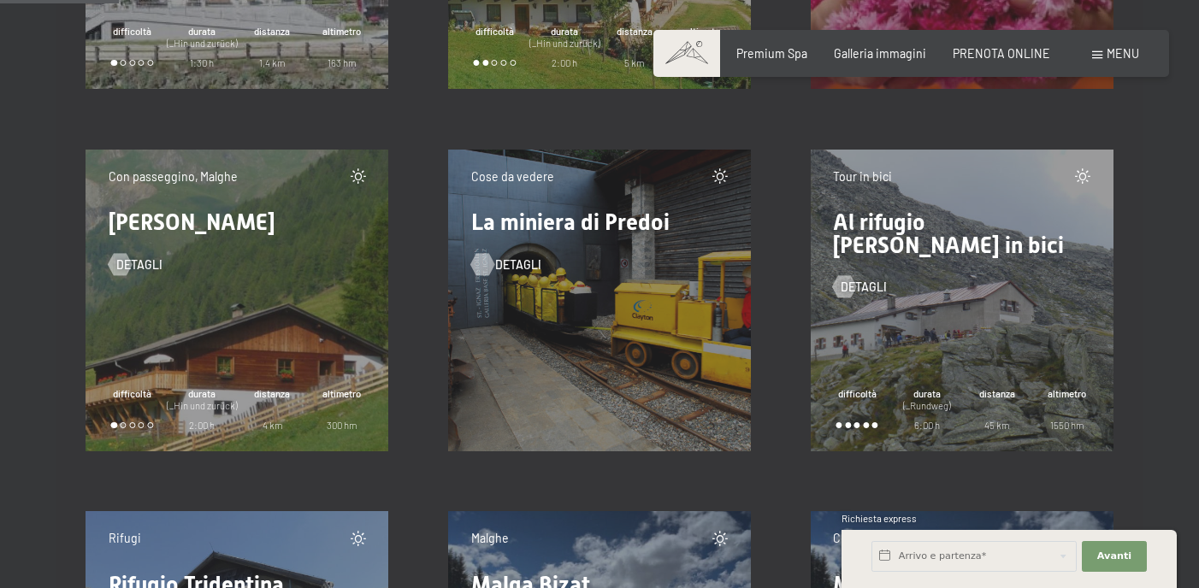
click at [481, 264] on div at bounding box center [481, 264] width 13 height 22
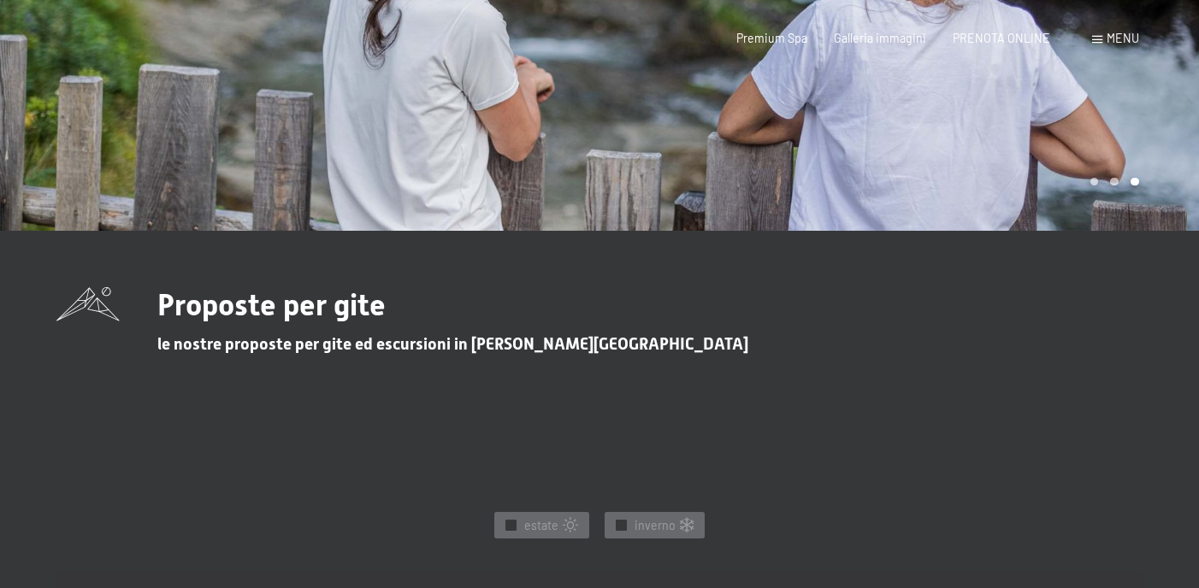
scroll to position [0, 0]
